Goal: Task Accomplishment & Management: Complete application form

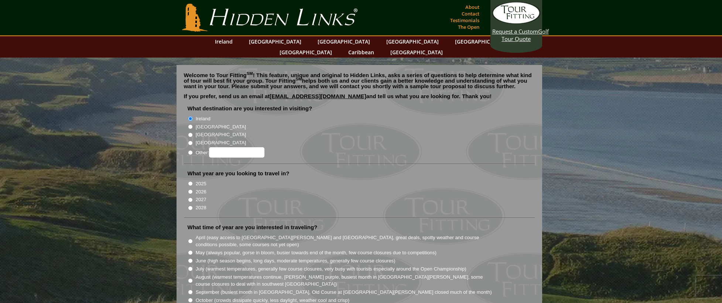
click at [191, 189] on input "2026" at bounding box center [190, 191] width 5 height 5
radio input "true"
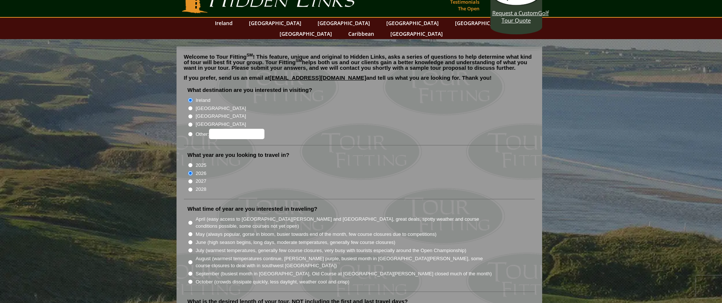
scroll to position [37, 0]
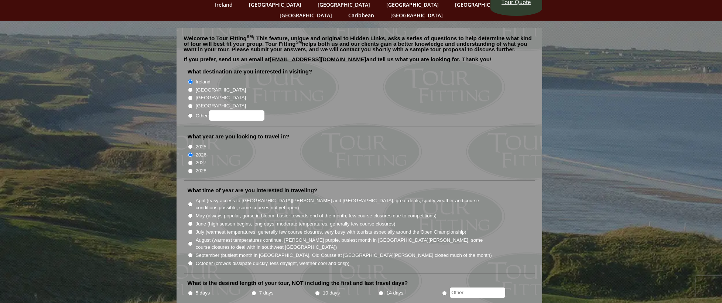
click at [191, 213] on input "May (always popular, gorse in bloom, busier towards end of the month, few cours…" at bounding box center [190, 215] width 5 height 5
radio input "true"
click at [190, 291] on input "5 days" at bounding box center [190, 293] width 5 height 5
radio input "true"
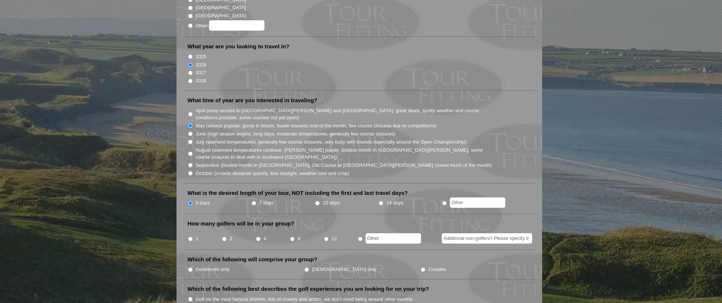
scroll to position [148, 0]
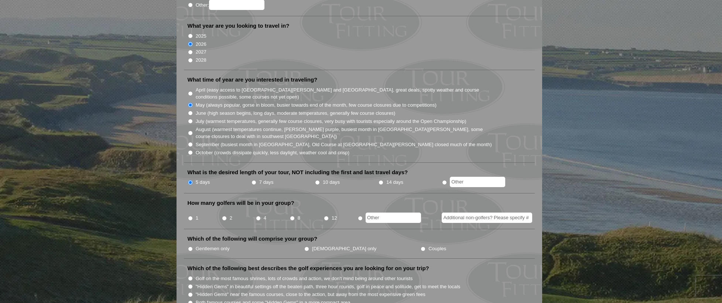
click at [258, 216] on input "4" at bounding box center [258, 218] width 5 height 5
radio input "true"
click at [189, 247] on input "Gentlemen only" at bounding box center [190, 249] width 5 height 5
radio input "true"
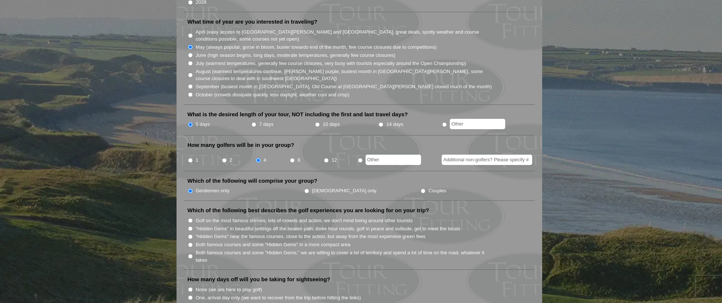
scroll to position [222, 0]
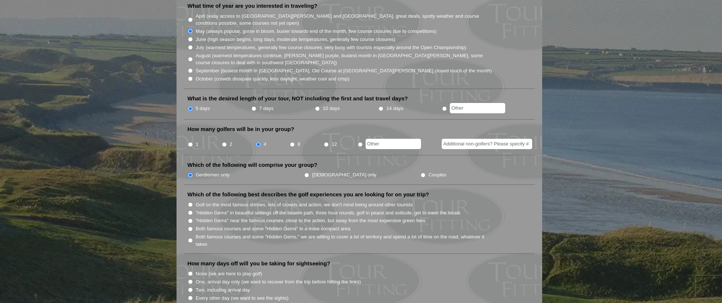
click at [189, 227] on input "Both famous courses and some "Hidden Gems" in a more compact area" at bounding box center [190, 229] width 5 height 5
radio input "true"
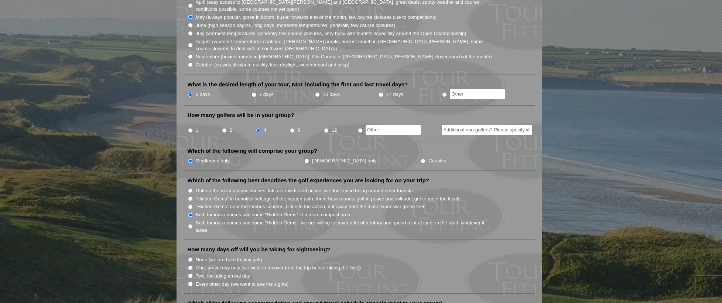
scroll to position [259, 0]
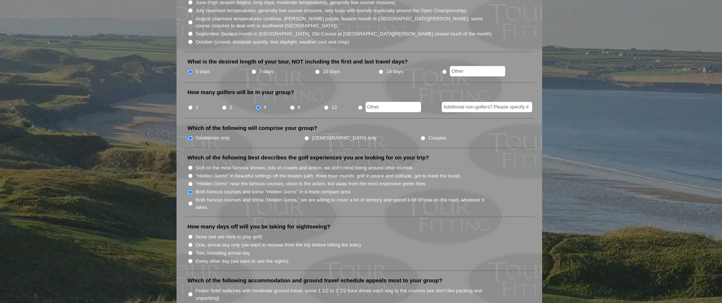
click at [200, 233] on label "None (we are here to play golf)" at bounding box center [229, 236] width 66 height 7
click at [193, 235] on input "None (we are here to play golf)" at bounding box center [190, 237] width 5 height 5
radio input "true"
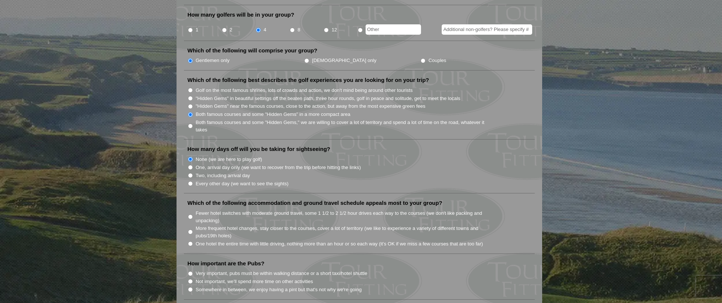
scroll to position [369, 0]
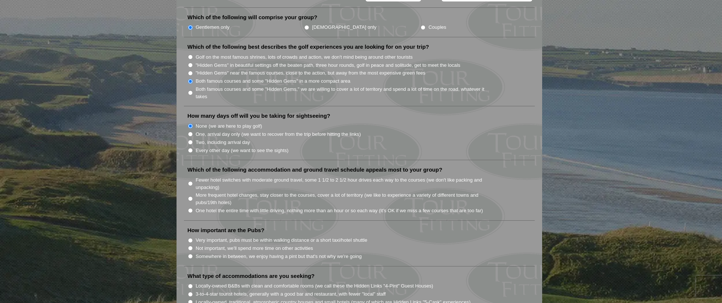
click at [189, 196] on input "More frequent hotel changes, stay closer to the courses, cover a lot of territo…" at bounding box center [190, 198] width 5 height 5
radio input "true"
click at [192, 254] on input "Somewhere in between, we enjoy having a pint but that's not why we're going" at bounding box center [190, 256] width 5 height 5
radio input "true"
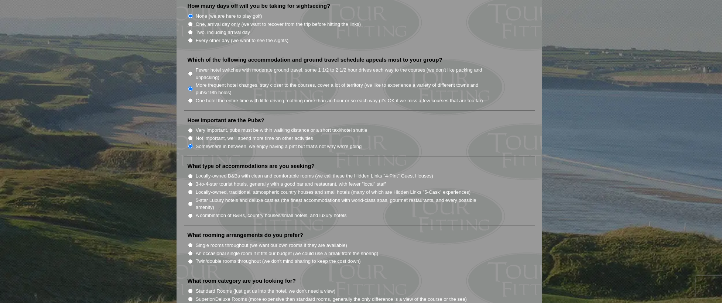
scroll to position [480, 0]
click at [192, 181] on input "3-to-4-star tourist hotels, generally with a good bar and restaurant, with fewe…" at bounding box center [190, 183] width 5 height 5
radio input "true"
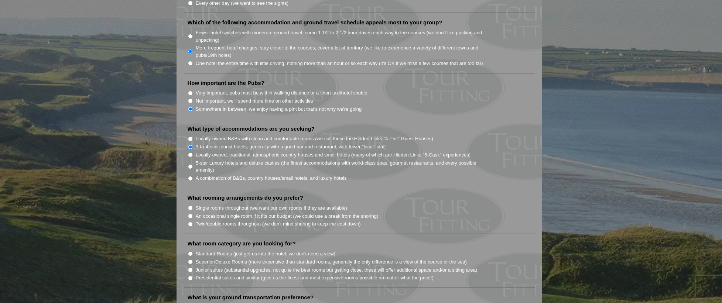
scroll to position [517, 0]
click at [256, 220] on label "Twin/double rooms throughout (we don't mind sharing to keep the cost down)" at bounding box center [278, 223] width 165 height 7
click at [193, 222] on input "Twin/double rooms throughout (we don't mind sharing to keep the cost down)" at bounding box center [190, 224] width 5 height 5
radio input "true"
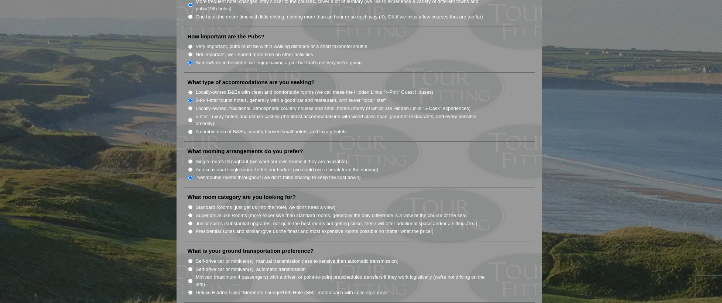
scroll to position [591, 0]
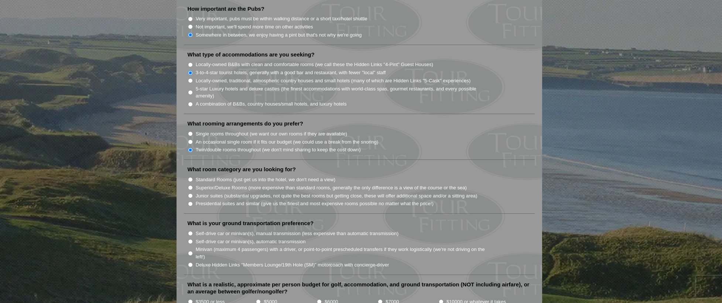
click at [210, 176] on label "Standard Rooms (just get us into the hotel, we don't need a view)" at bounding box center [266, 179] width 140 height 7
click at [193, 177] on input "Standard Rooms (just get us into the hotel, we don't need a view)" at bounding box center [190, 179] width 5 height 5
radio input "true"
click at [211, 184] on label "Superior/Deluxe Rooms (more expensive than standard rooms, generally the only d…" at bounding box center [331, 187] width 271 height 7
click at [193, 185] on input "Superior/Deluxe Rooms (more expensive than standard rooms, generally the only d…" at bounding box center [190, 187] width 5 height 5
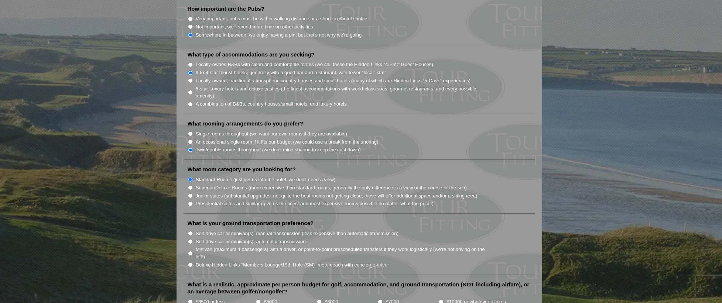
radio input "true"
click at [213, 176] on label "Standard Rooms (just get us into the hotel, we don't need a view)" at bounding box center [266, 179] width 140 height 7
click at [193, 177] on input "Standard Rooms (just get us into the hotel, we don't need a view)" at bounding box center [190, 179] width 5 height 5
radio input "true"
click at [218, 184] on label "Superior/Deluxe Rooms (more expensive than standard rooms, generally the only d…" at bounding box center [331, 187] width 271 height 7
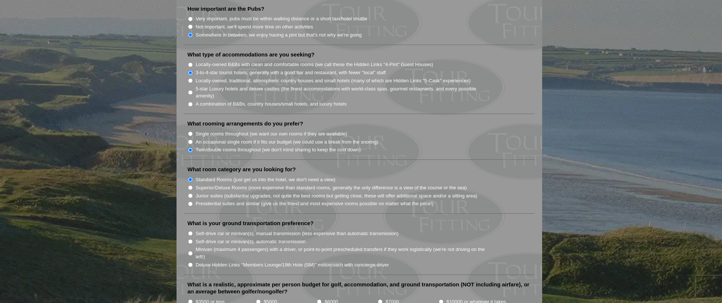
click at [193, 185] on input "Superior/Deluxe Rooms (more expensive than standard rooms, generally the only d…" at bounding box center [190, 187] width 5 height 5
radio input "true"
click at [197, 246] on label "Minivan (maximum 4 passengers) with a driver, or point-to-point prescheduled tr…" at bounding box center [344, 253] width 297 height 14
click at [193, 251] on input "Minivan (maximum 4 passengers) with a driver, or point-to-point prescheduled tr…" at bounding box center [190, 253] width 5 height 5
radio input "true"
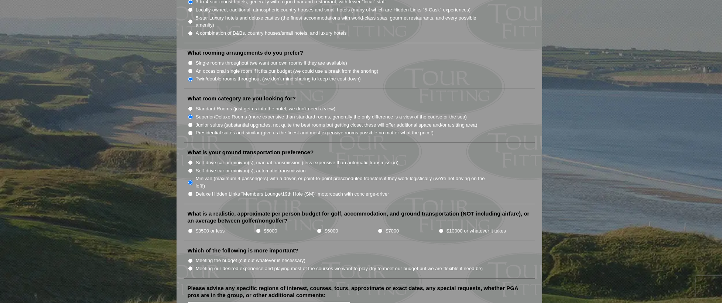
scroll to position [665, 0]
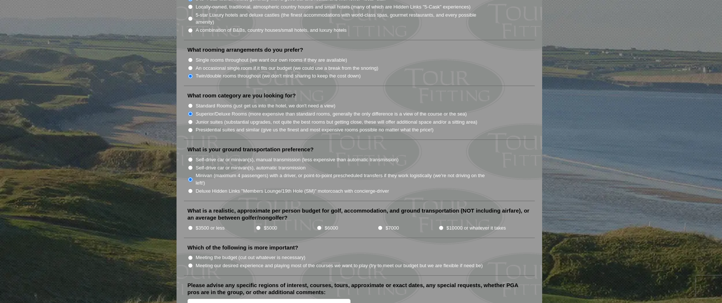
click at [259, 226] on input "$5000" at bounding box center [258, 228] width 5 height 5
radio input "true"
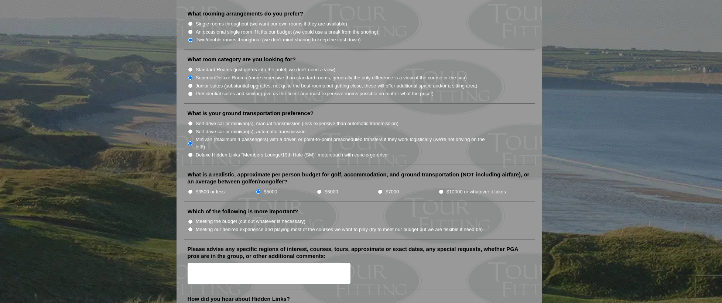
scroll to position [702, 0]
click at [230, 225] on label "Meeting our desired experience and playing most of the courses we want to play …" at bounding box center [339, 228] width 287 height 7
click at [193, 226] on input "Meeting our desired experience and playing most of the courses we want to play …" at bounding box center [190, 228] width 5 height 5
radio input "true"
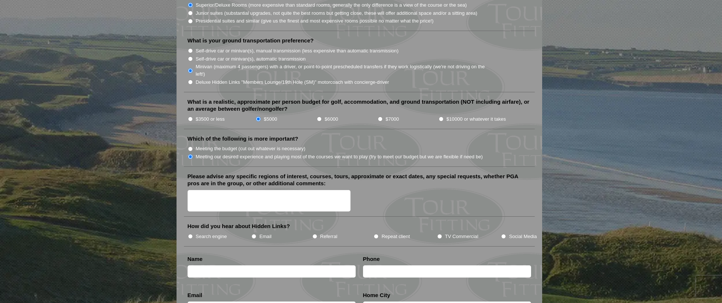
scroll to position [776, 0]
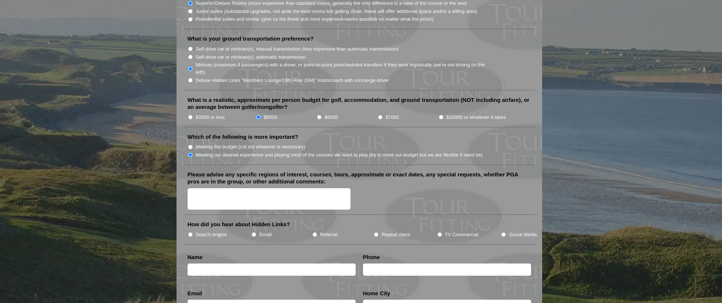
click at [254, 232] on input "Email" at bounding box center [254, 234] width 5 height 5
radio input "true"
click at [254, 232] on input "Email" at bounding box center [254, 234] width 5 height 5
click at [194, 230] on li "Search engine" at bounding box center [220, 234] width 64 height 8
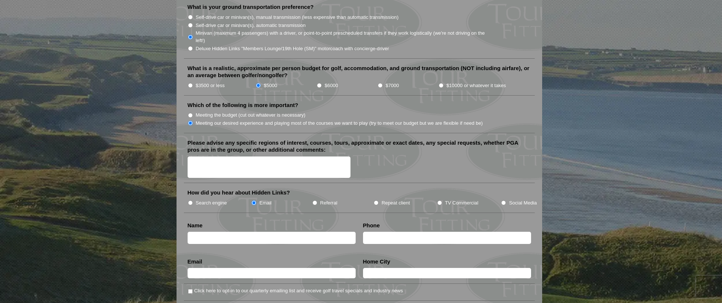
scroll to position [886, 0]
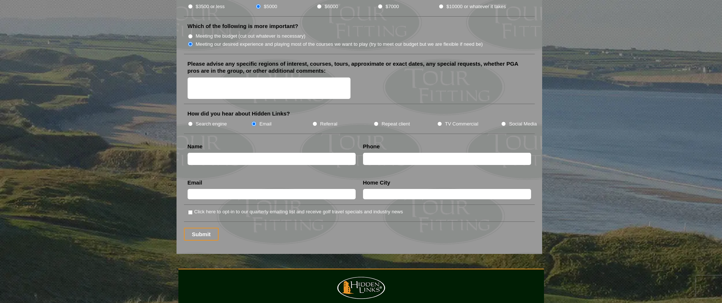
click at [250, 153] on input "text" at bounding box center [272, 159] width 168 height 12
type input "[PERSON_NAME]"
type input "2039403206"
type input "[EMAIL_ADDRESS][DOMAIN_NAME]"
type input "[GEOGRAPHIC_DATA]"
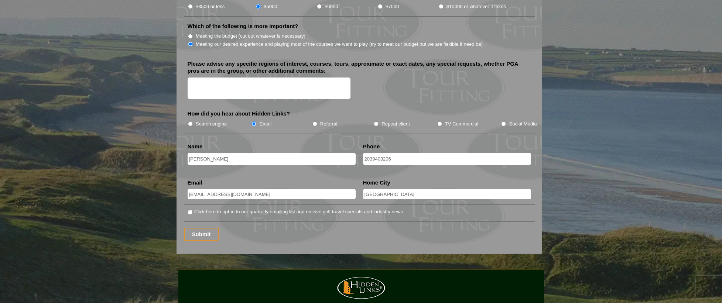
drag, startPoint x: 400, startPoint y: 146, endPoint x: 327, endPoint y: 142, distance: 72.9
click at [350, 209] on li "Click here to opt-in to our quarterly emailing list and receive golf travel spe…" at bounding box center [359, 215] width 351 height 14
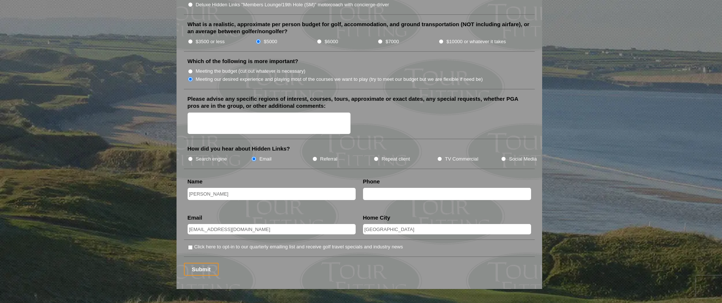
scroll to position [849, 0]
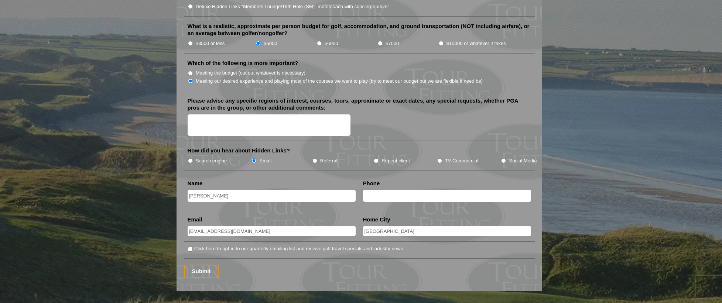
click at [203, 157] on label "Search engine" at bounding box center [211, 160] width 31 height 7
click at [193, 158] on input "Search engine" at bounding box center [190, 160] width 5 height 5
radio input "true"
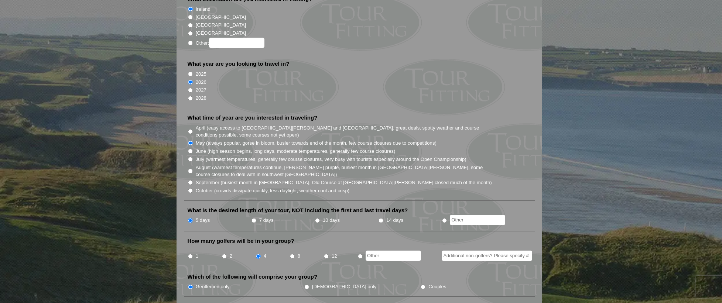
scroll to position [111, 0]
click at [191, 148] on input "June (high season begins, long days, moderate temperatures, generally few cours…" at bounding box center [190, 150] width 5 height 5
radio input "true"
click at [191, 140] on input "May (always popular, gorse in bloom, busier towards end of the month, few cours…" at bounding box center [190, 142] width 5 height 5
radio input "true"
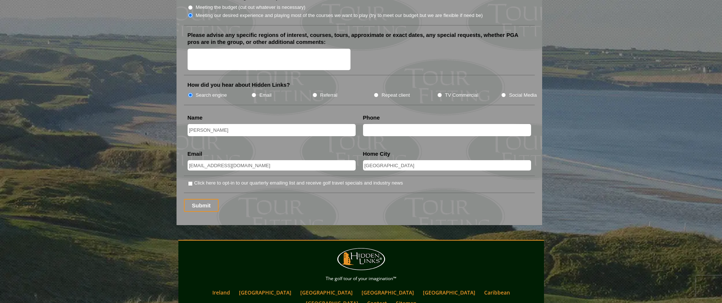
scroll to position [923, 0]
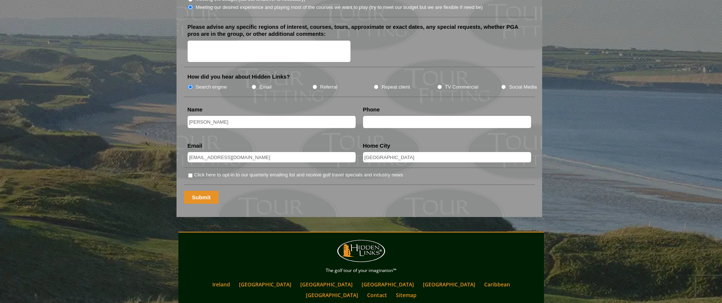
click at [200, 191] on input "Submit" at bounding box center [201, 197] width 35 height 13
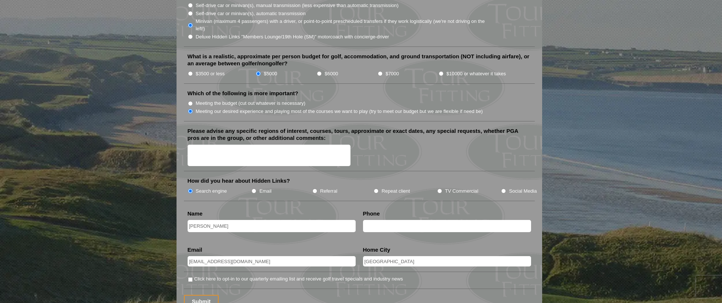
scroll to position [923, 0]
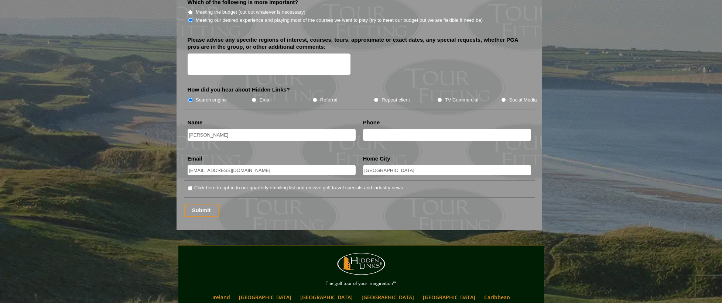
click at [390, 129] on input "text" at bounding box center [447, 135] width 168 height 12
type input "2039403206"
click at [205, 204] on input "Submit" at bounding box center [201, 210] width 35 height 13
